Goal: Transaction & Acquisition: Purchase product/service

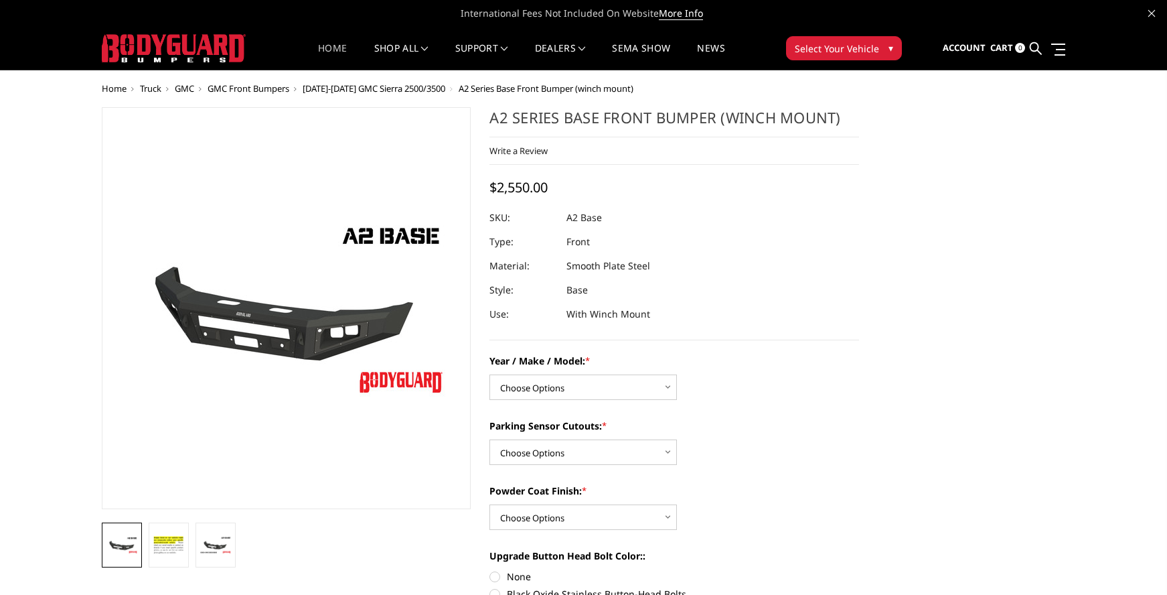
click at [335, 48] on link "Home" at bounding box center [332, 57] width 29 height 26
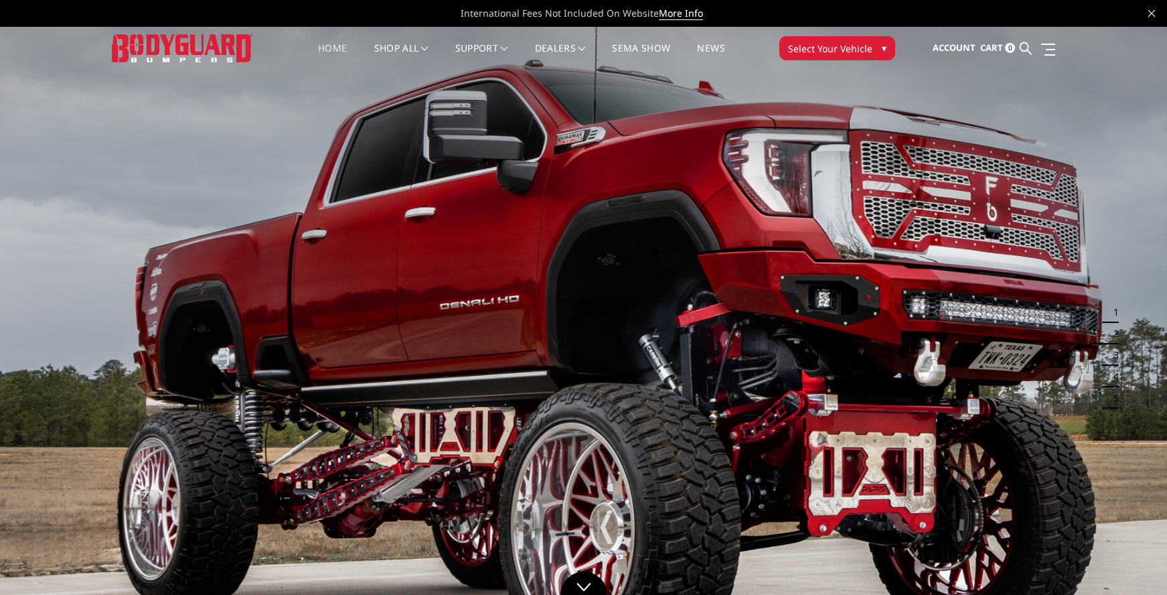
click at [882, 50] on span "▾" at bounding box center [884, 48] width 5 height 14
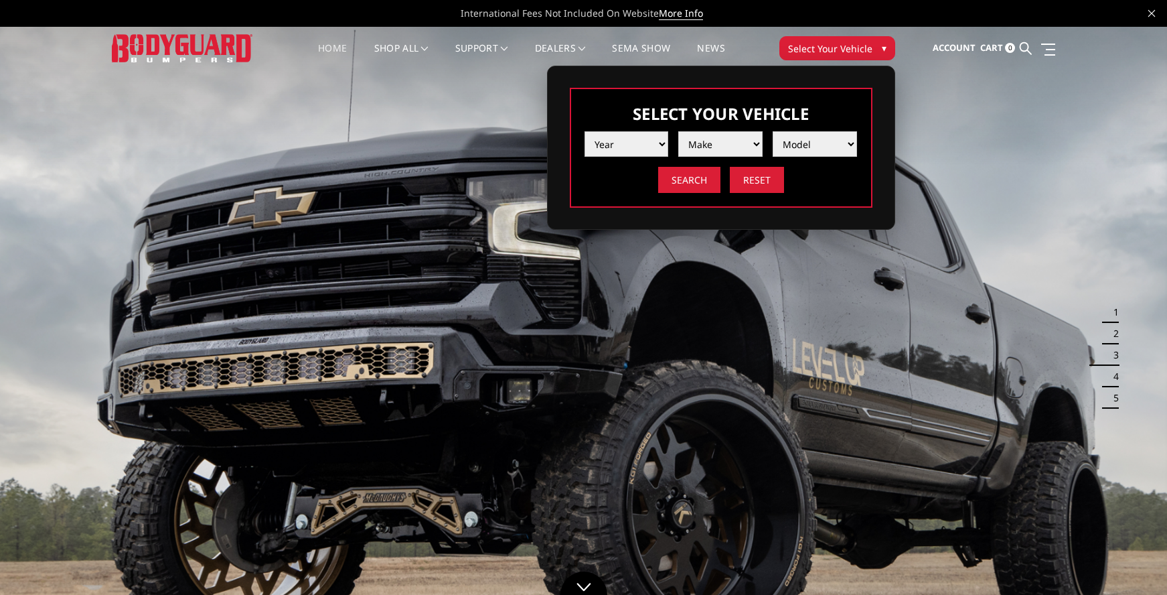
select select "yr_2017"
select select "mk_ford"
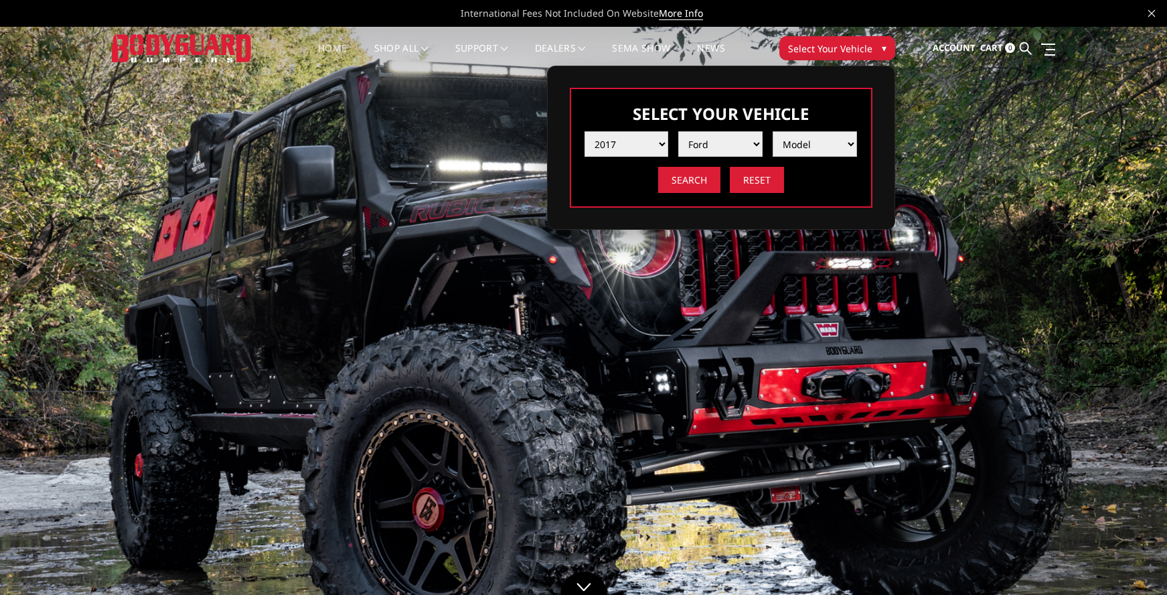
select select "md_f250-f350"
click at [690, 179] on input "Search" at bounding box center [689, 180] width 62 height 26
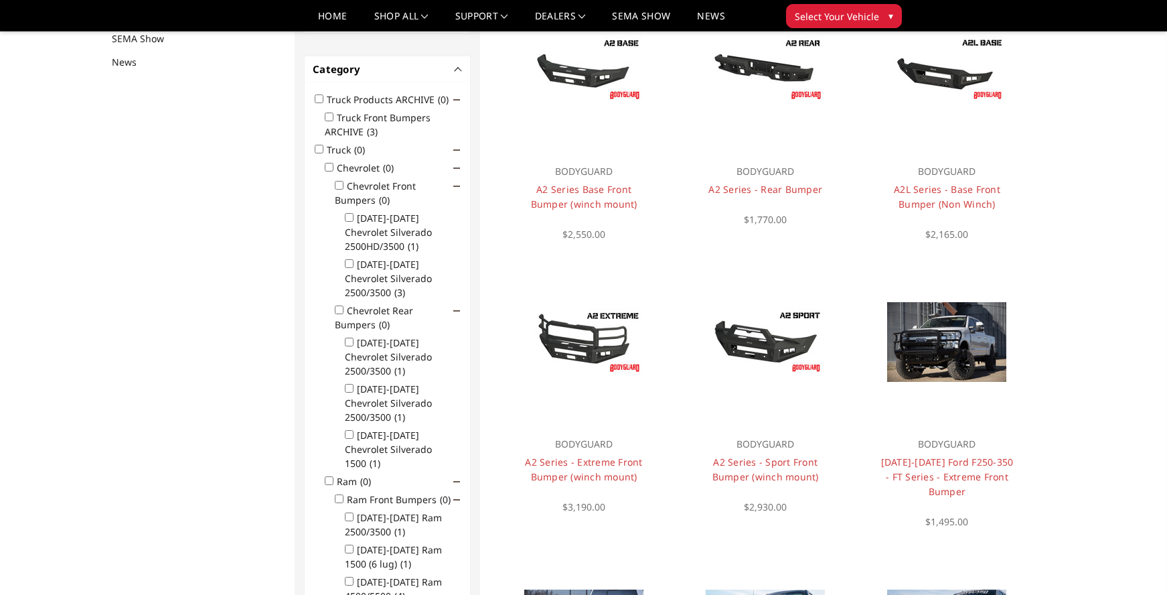
scroll to position [173, 0]
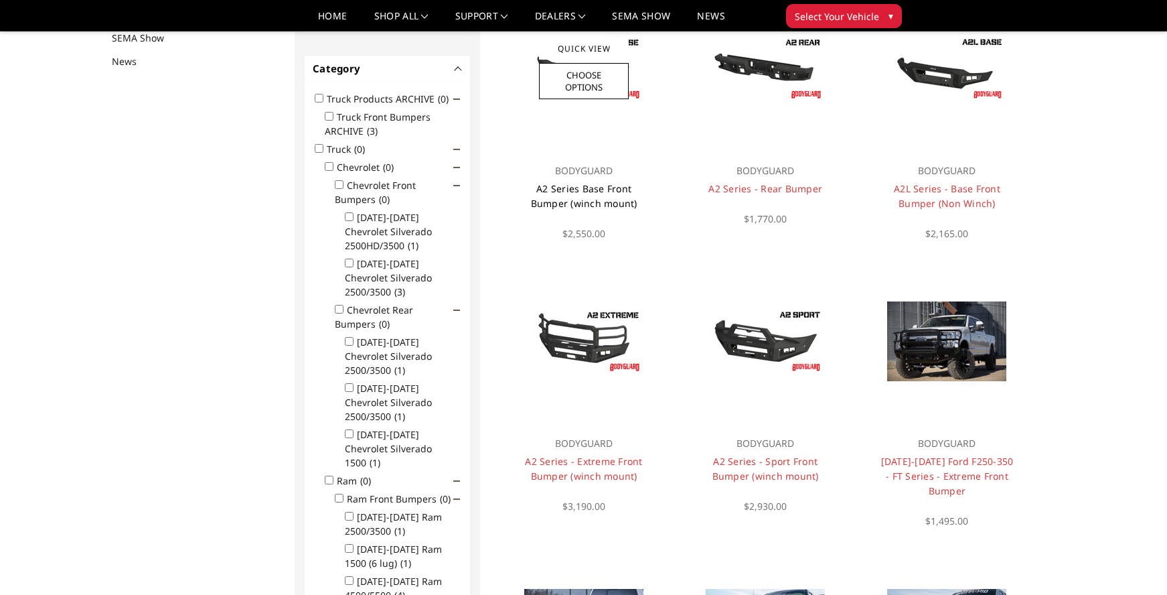
click at [587, 193] on link "A2 Series Base Front Bumper (winch mount)" at bounding box center [584, 195] width 106 height 27
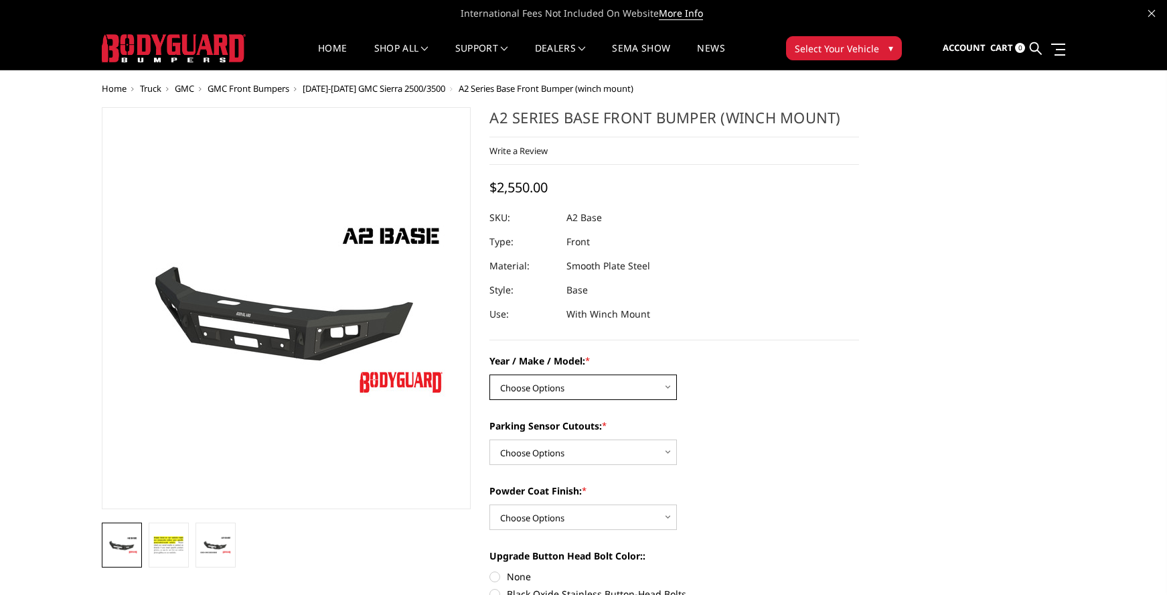
scroll to position [1, 0]
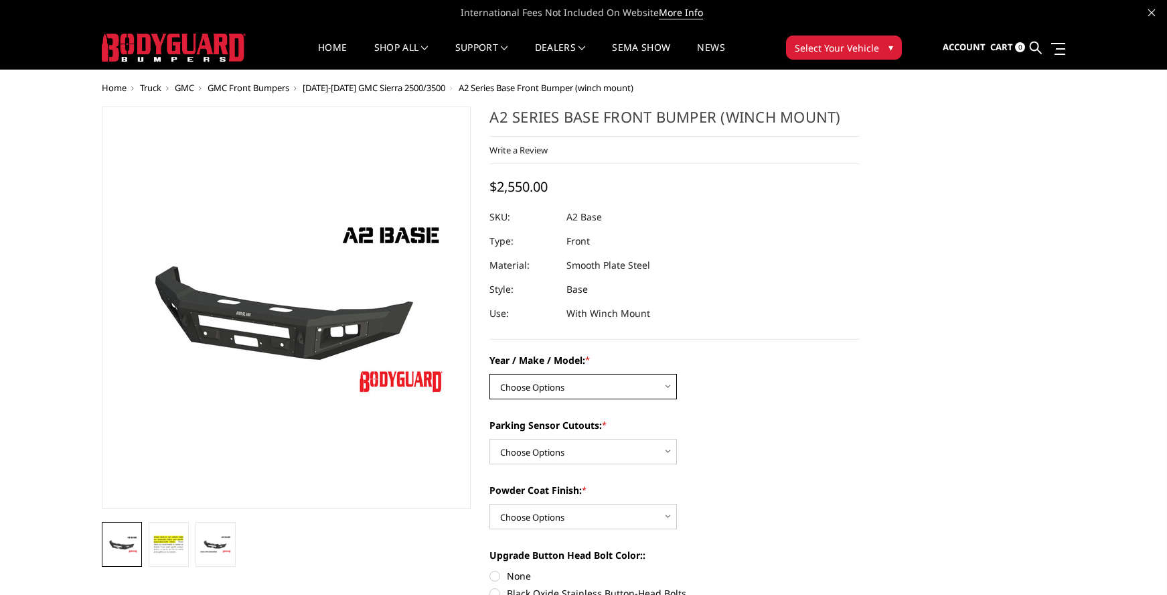
select select "826"
select select "541"
select select "518"
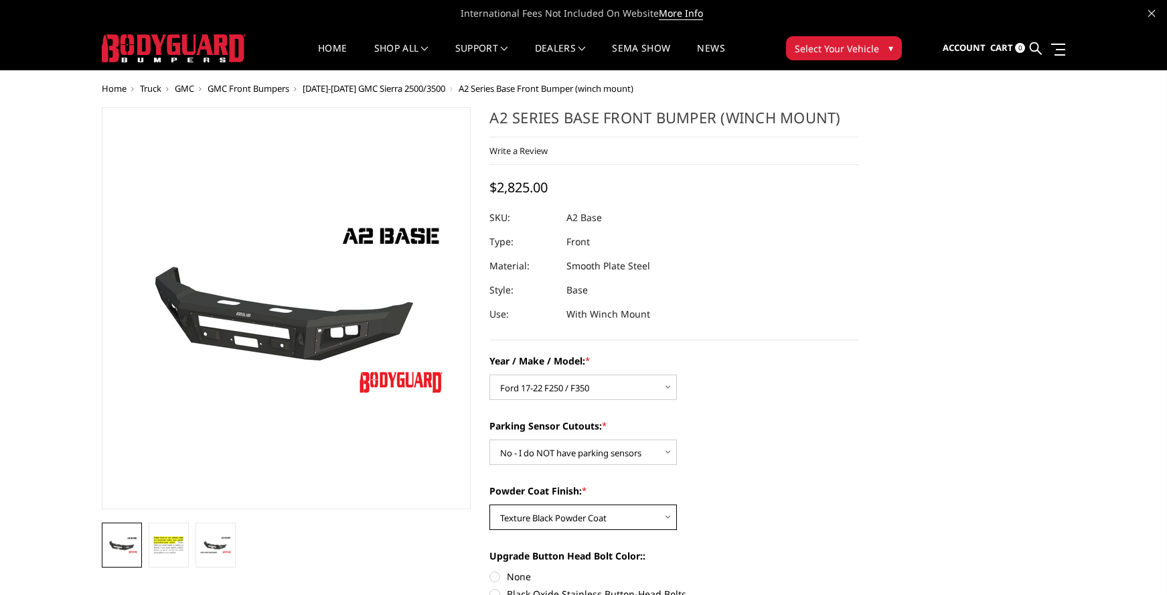
scroll to position [0, 0]
click at [175, 546] on img at bounding box center [169, 545] width 32 height 22
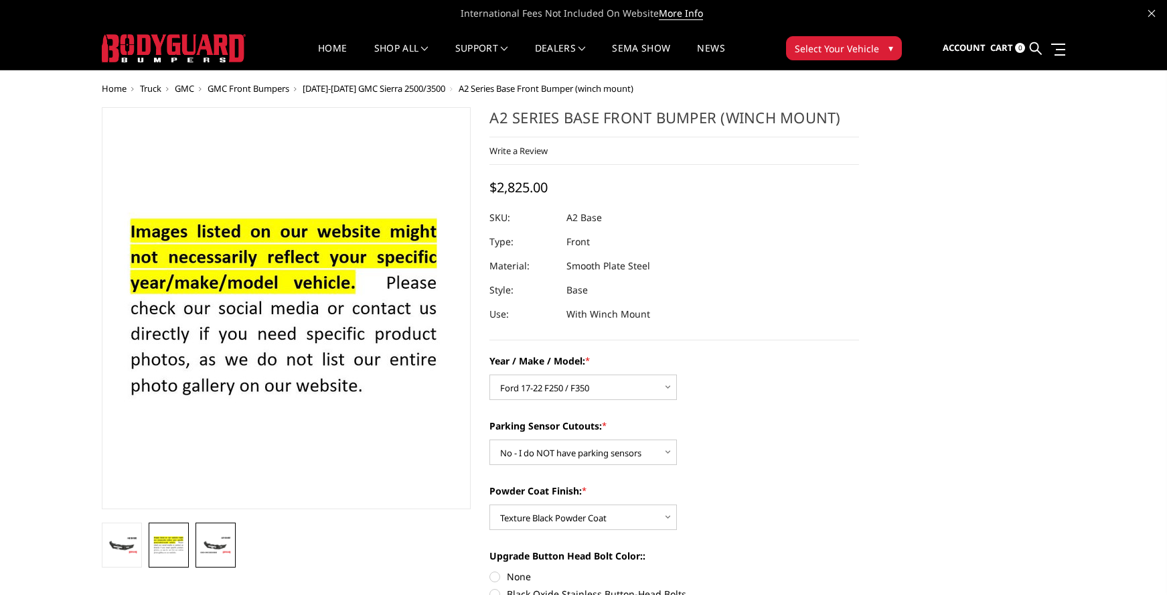
click at [204, 545] on img at bounding box center [216, 545] width 32 height 18
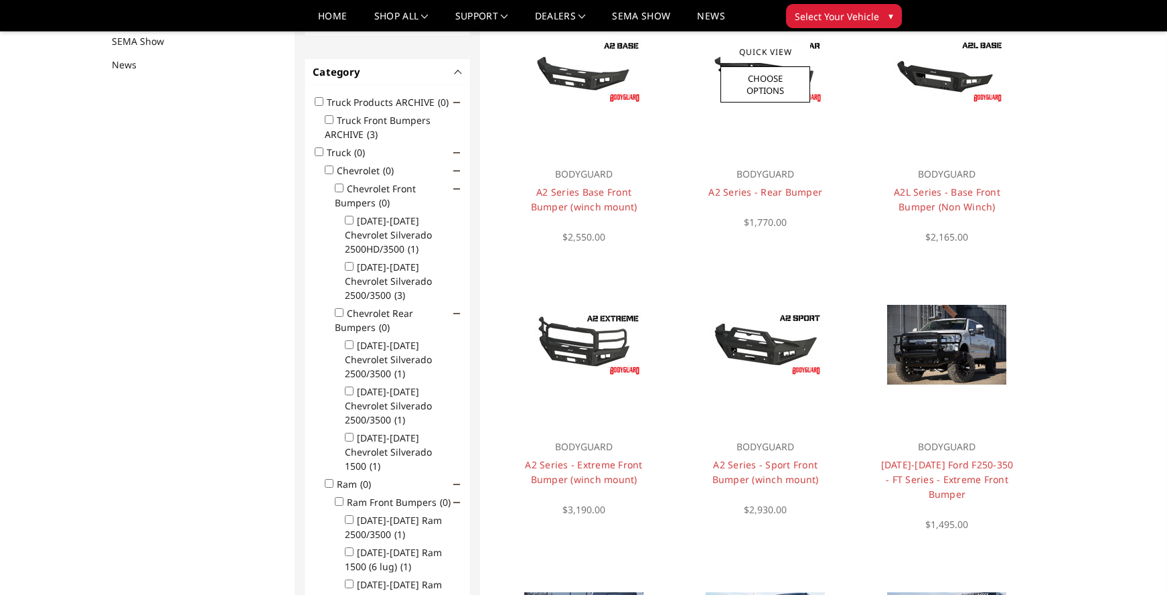
scroll to position [173, 0]
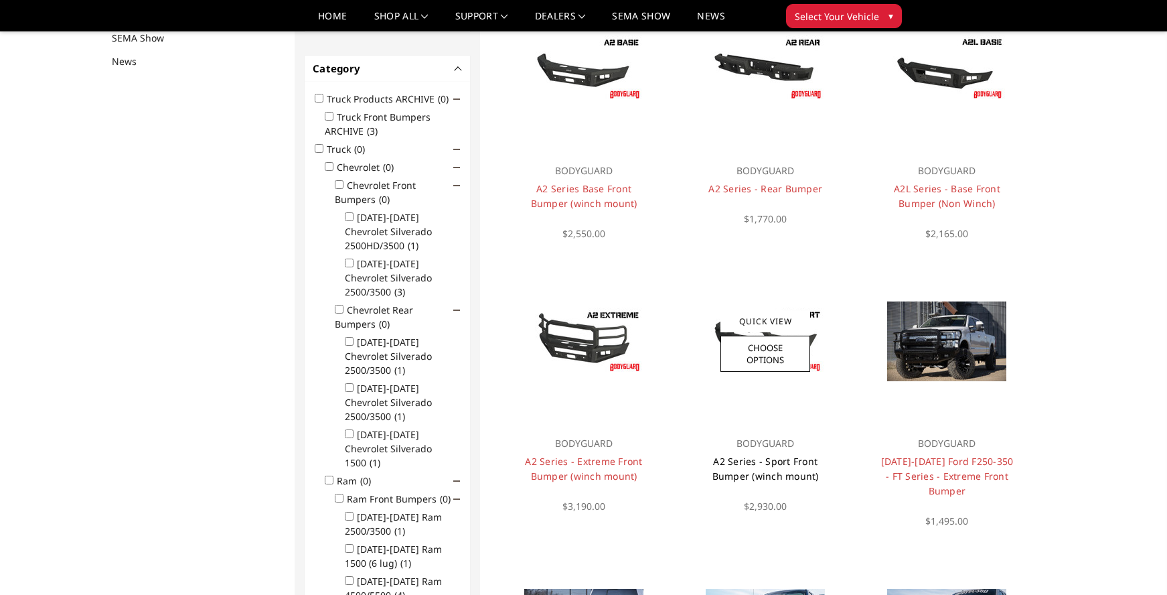
click at [773, 469] on h4 "A2 Series - Sport Front Bumper (winch mount)" at bounding box center [765, 468] width 135 height 29
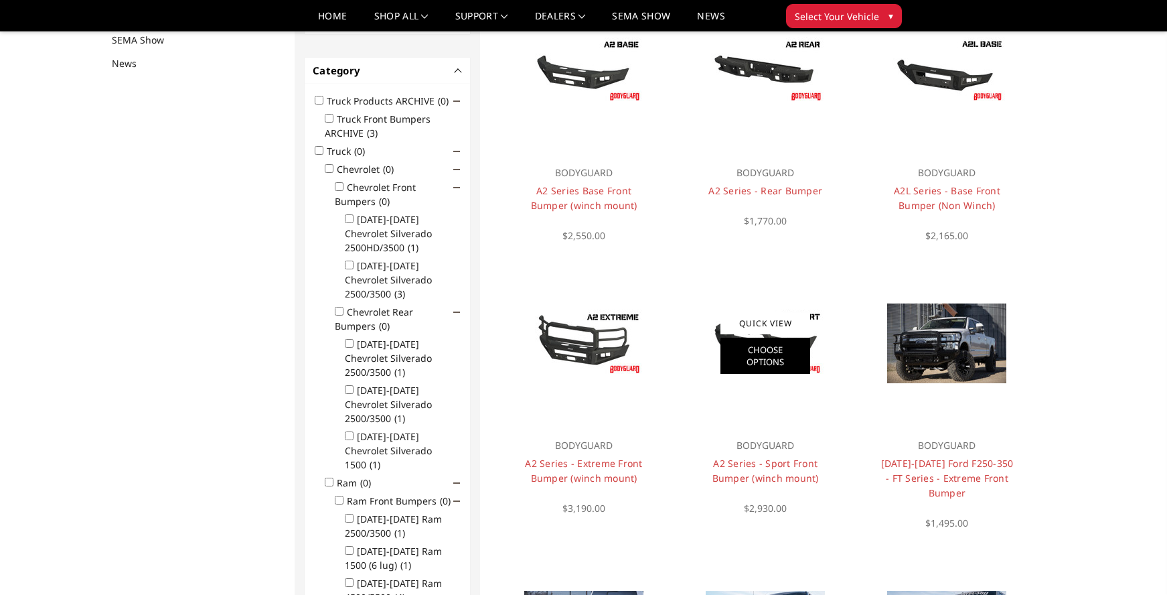
click at [777, 356] on link "Choose Options" at bounding box center [766, 355] width 90 height 36
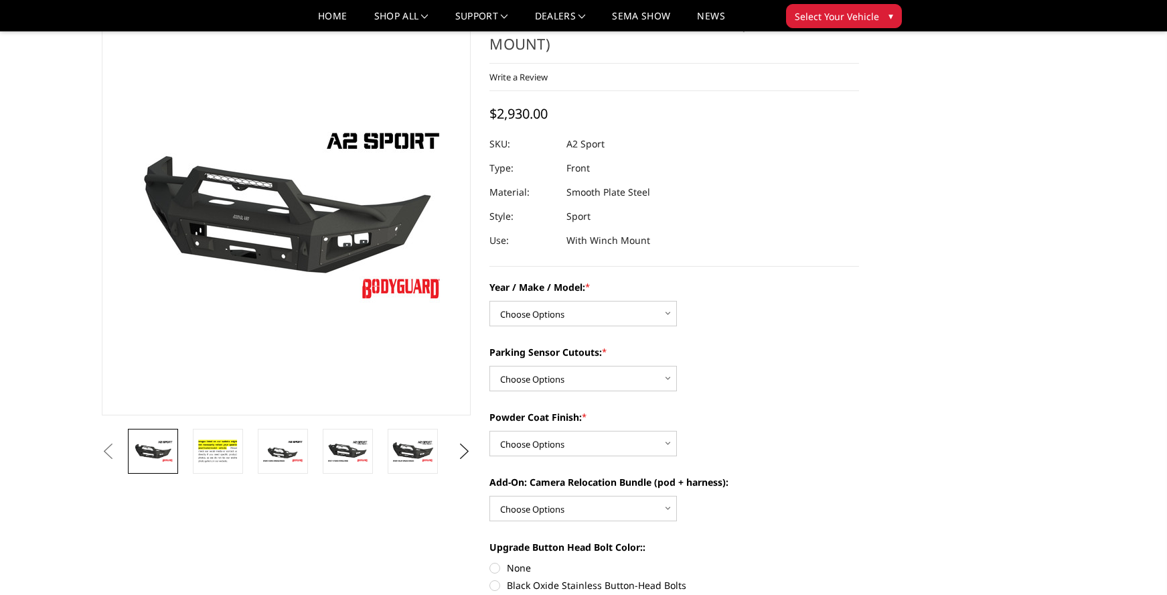
scroll to position [54, 0]
select select "826"
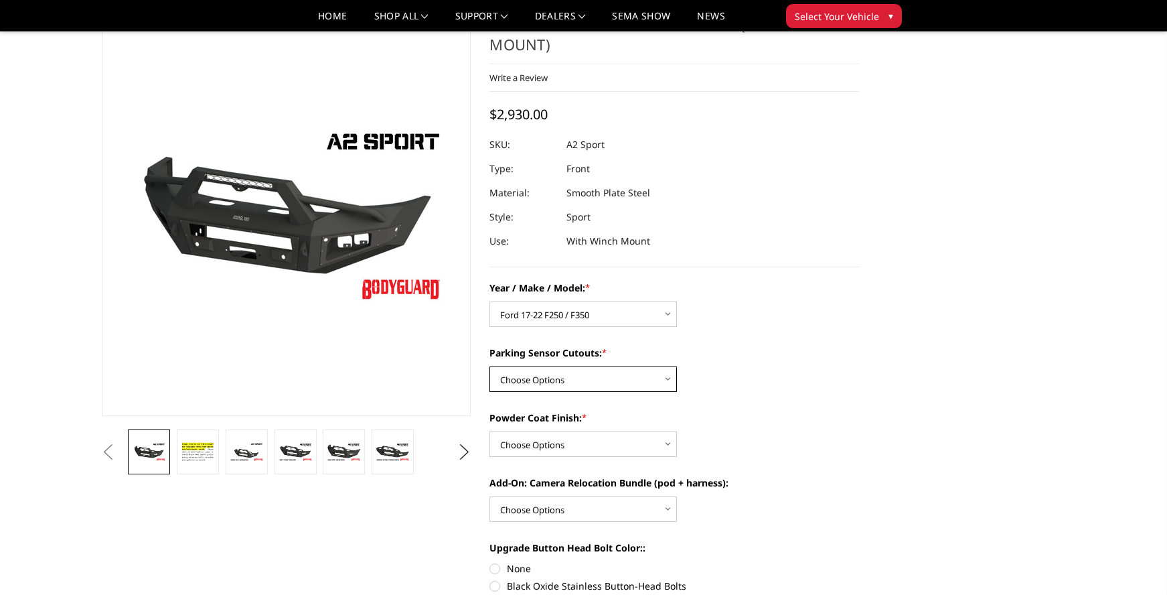
select select "541"
select select "518"
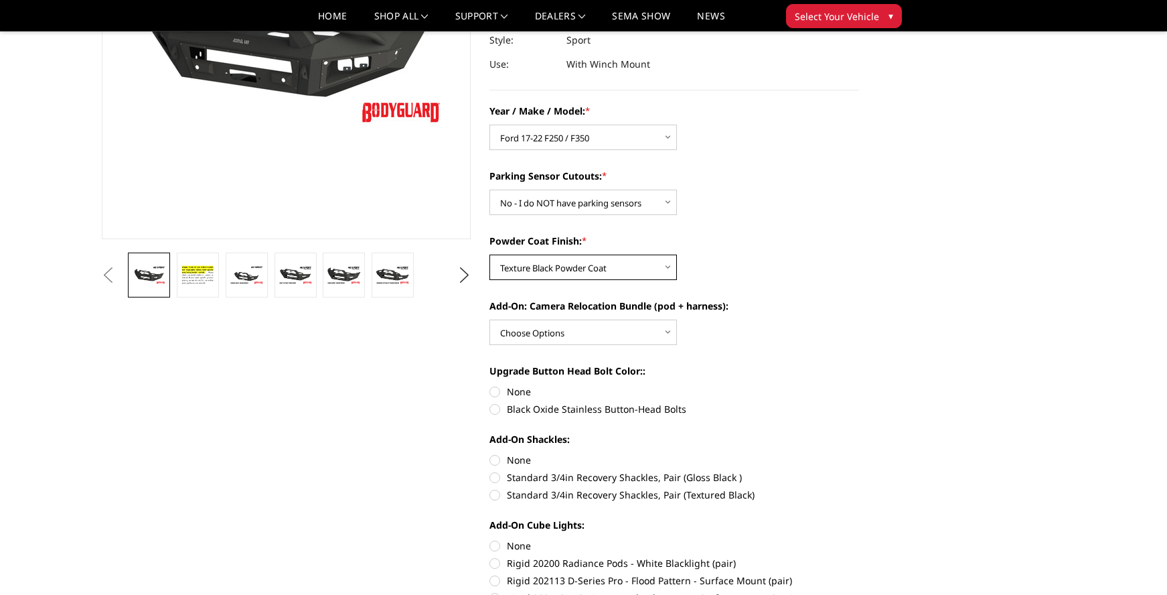
scroll to position [231, 0]
select select "1700"
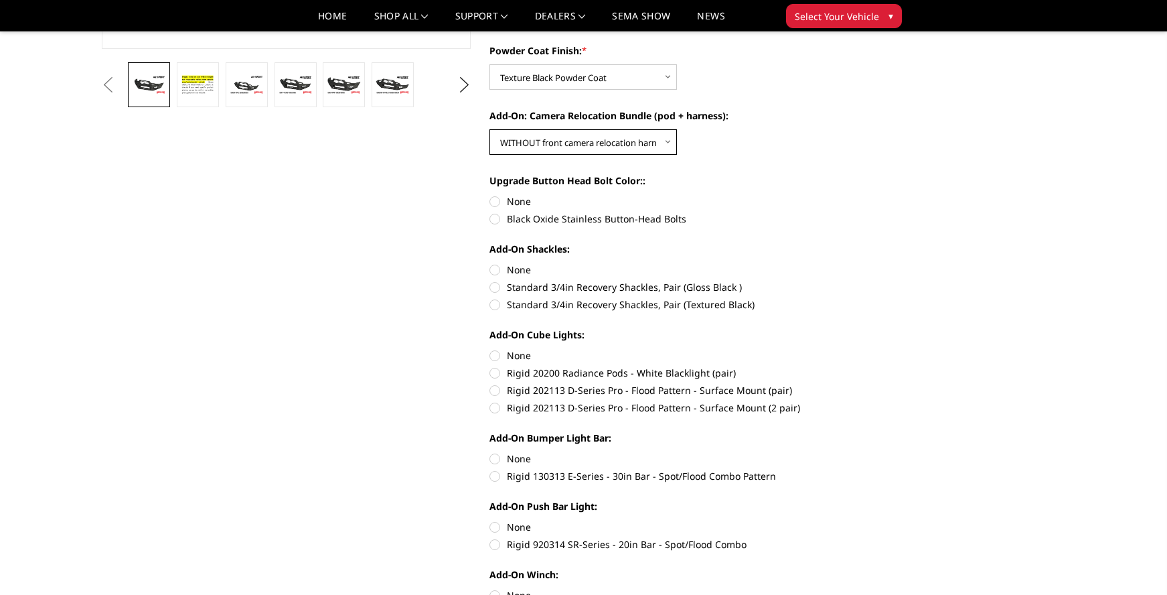
scroll to position [430, 0]
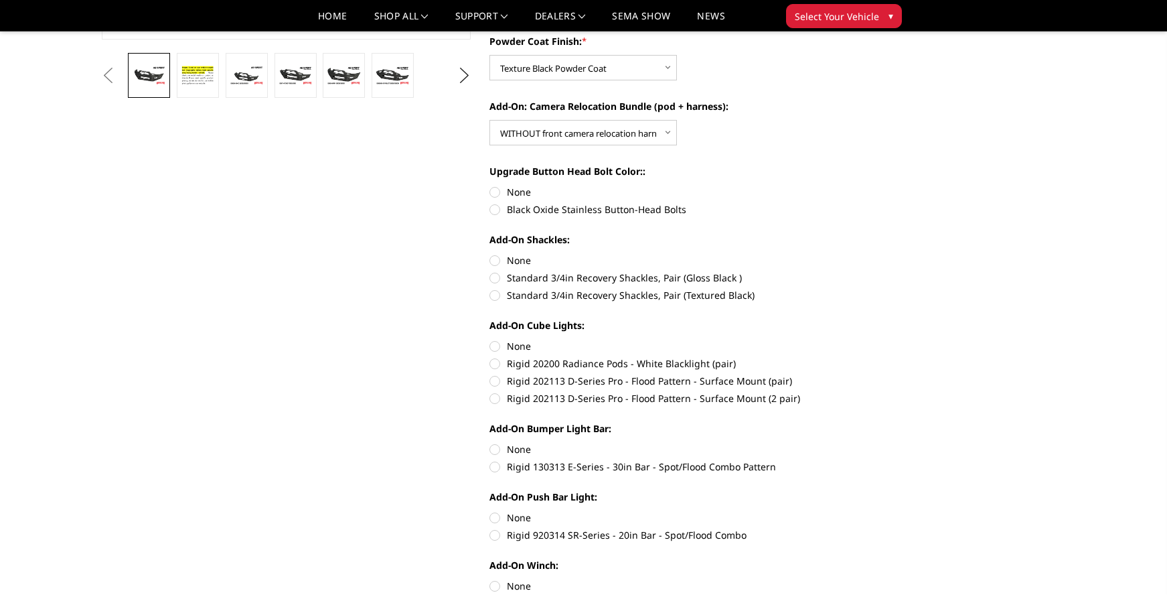
click at [548, 212] on label "Black Oxide Stainless Button-Head Bolts" at bounding box center [674, 209] width 370 height 14
click at [859, 185] on input "Black Oxide Stainless Button-Head Bolts" at bounding box center [859, 185] width 1 height 1
radio input "true"
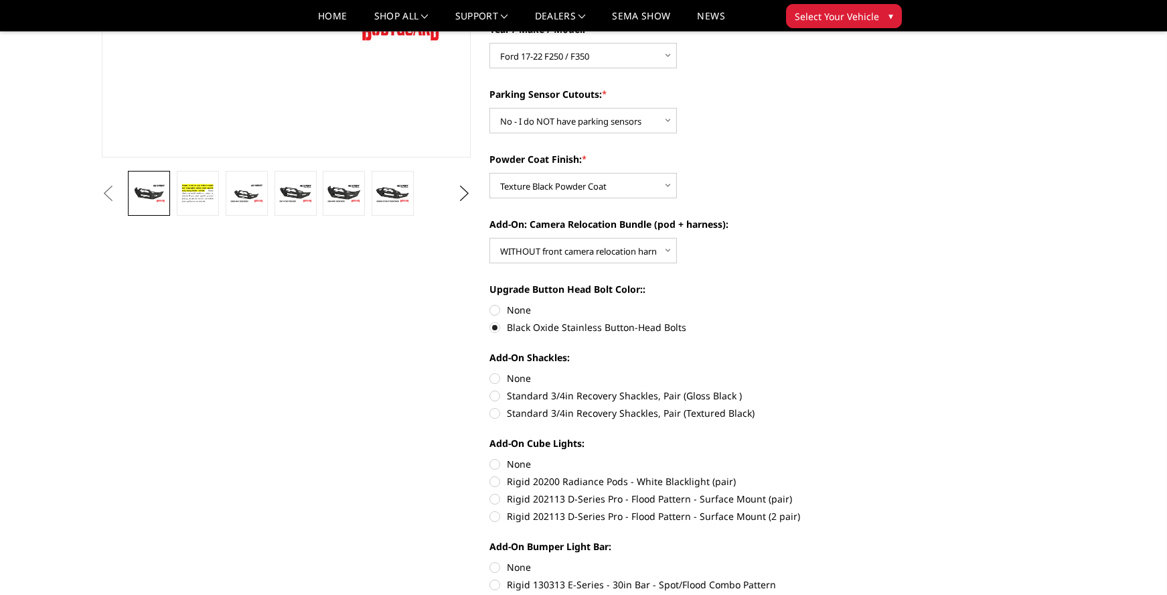
scroll to position [313, 0]
